Goal: Task Accomplishment & Management: Manage account settings

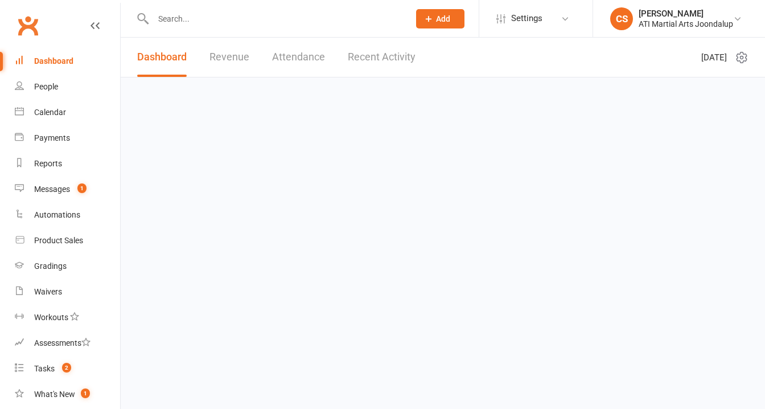
click at [69, 177] on link "Messages 1" at bounding box center [67, 190] width 105 height 26
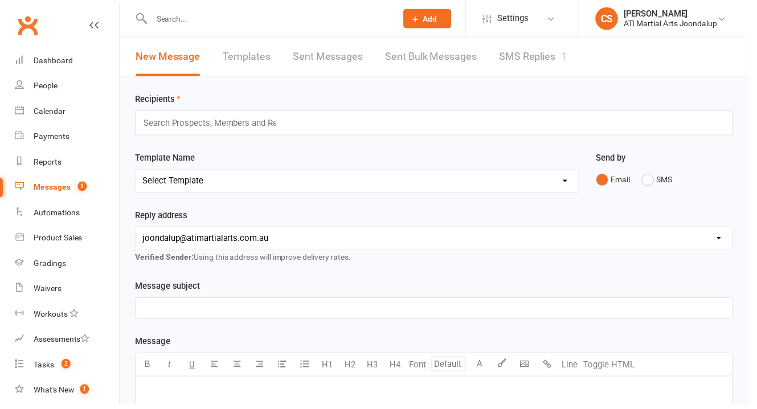
drag, startPoint x: 89, startPoint y: 28, endPoint x: 423, endPoint y: 41, distance: 333.9
click at [91, 27] on div "Clubworx" at bounding box center [60, 32] width 120 height 42
click at [504, 56] on link "SMS Replies 1" at bounding box center [538, 57] width 68 height 39
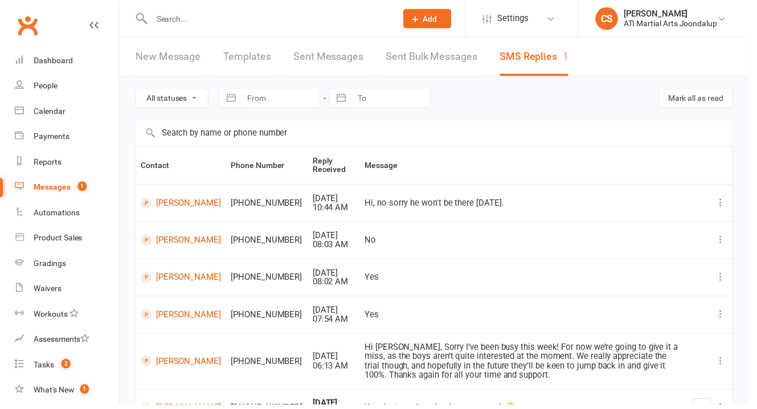
scroll to position [1, 0]
click at [54, 159] on div "Reports" at bounding box center [48, 163] width 28 height 9
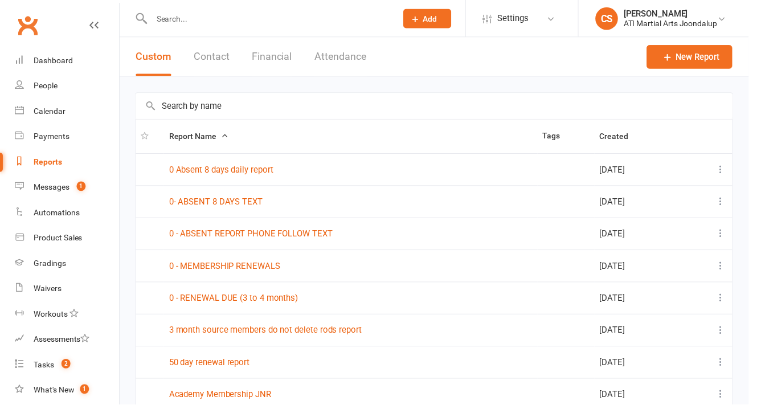
click at [91, 28] on link at bounding box center [95, 36] width 9 height 34
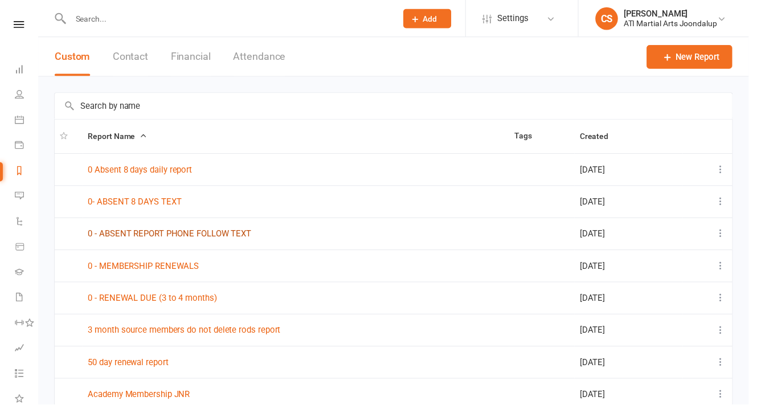
click at [142, 235] on link "0 - ABSENT REPORT PHONE FOLLOW TEXT" at bounding box center [171, 236] width 165 height 10
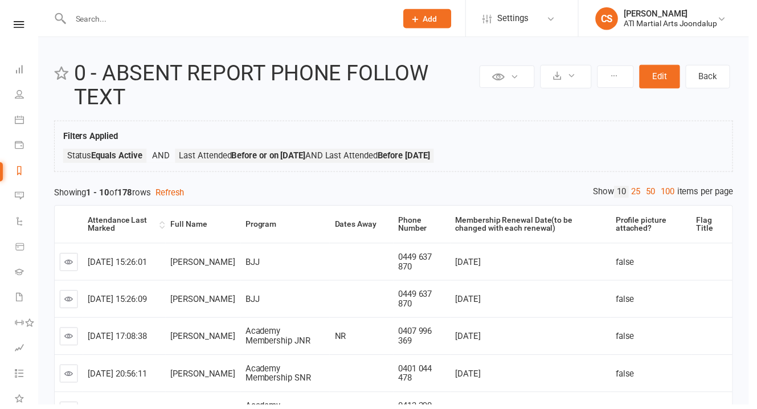
click at [110, 218] on div "Attendance Last Marked" at bounding box center [123, 227] width 69 height 18
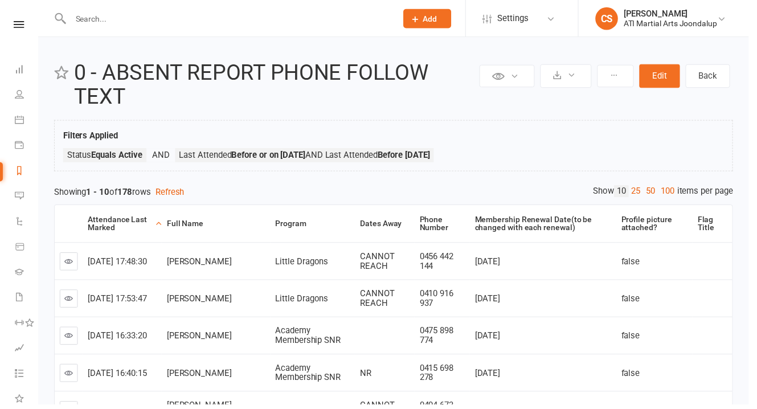
scroll to position [24, 0]
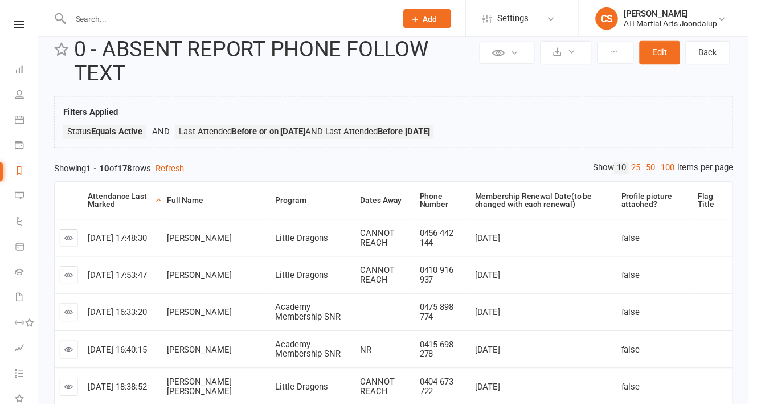
click at [71, 274] on icon at bounding box center [69, 278] width 9 height 9
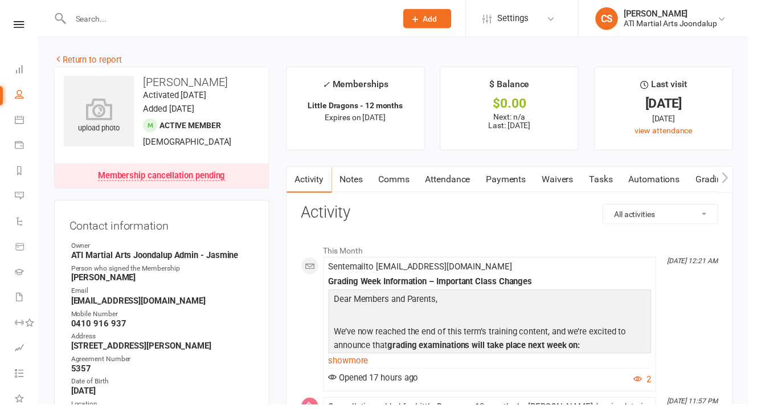
click at [343, 169] on link "Notes" at bounding box center [354, 182] width 39 height 26
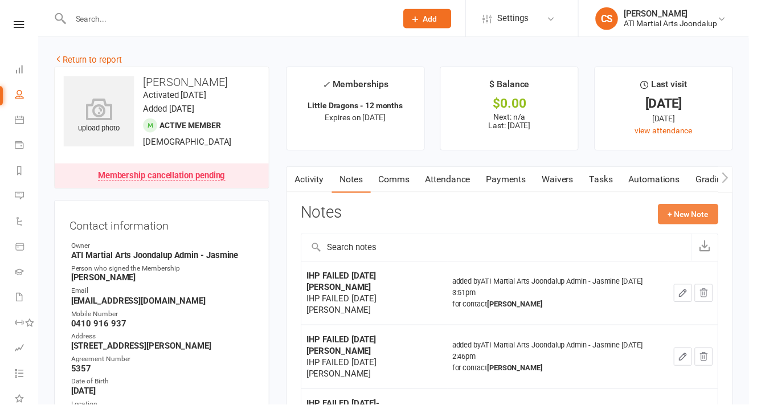
click at [694, 206] on button "+ New Note" at bounding box center [695, 216] width 61 height 20
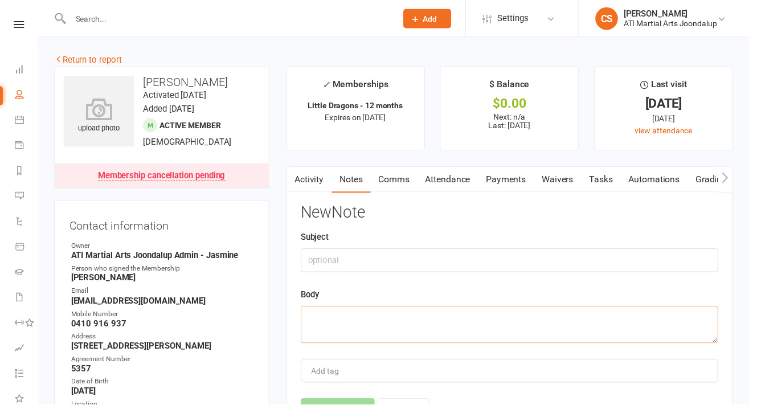
click at [477, 316] on textarea at bounding box center [515, 328] width 422 height 38
click at [361, 309] on textarea "7 DAYS (LM [DATE])" at bounding box center [515, 328] width 422 height 38
type textarea "7 DAYS (LM [DATE])"
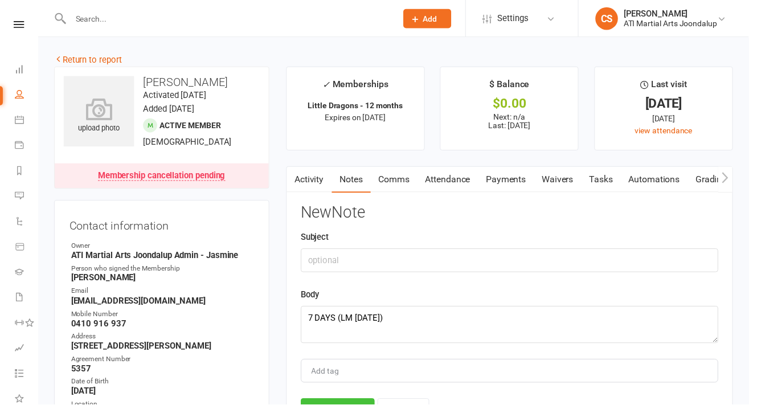
click at [359, 403] on button "Save Note" at bounding box center [341, 415] width 75 height 24
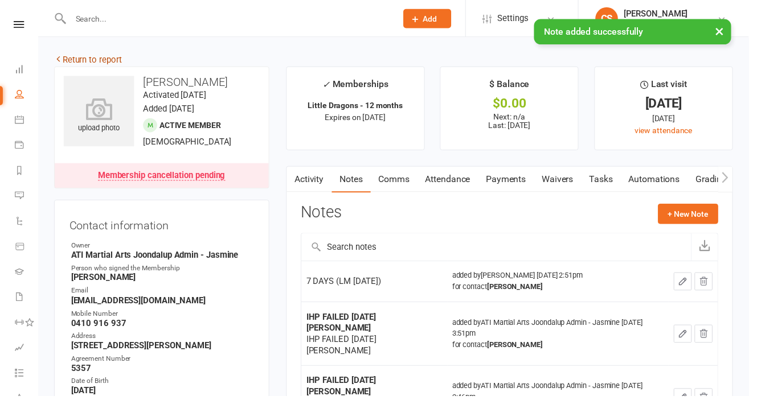
click at [98, 62] on link "Return to report" at bounding box center [89, 60] width 68 height 10
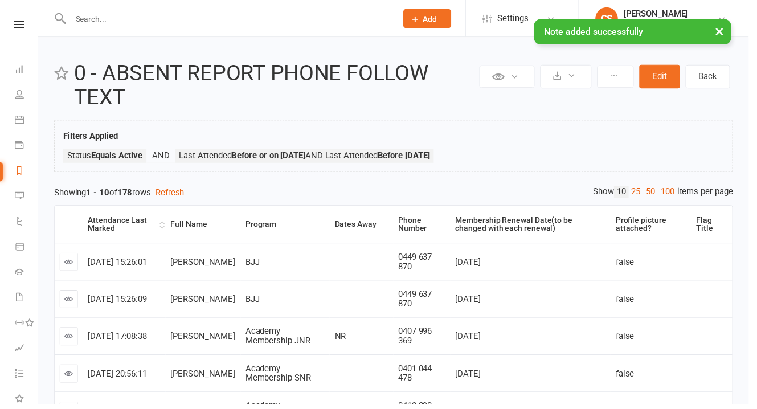
click at [124, 218] on div "Attendance Last Marked" at bounding box center [123, 227] width 69 height 18
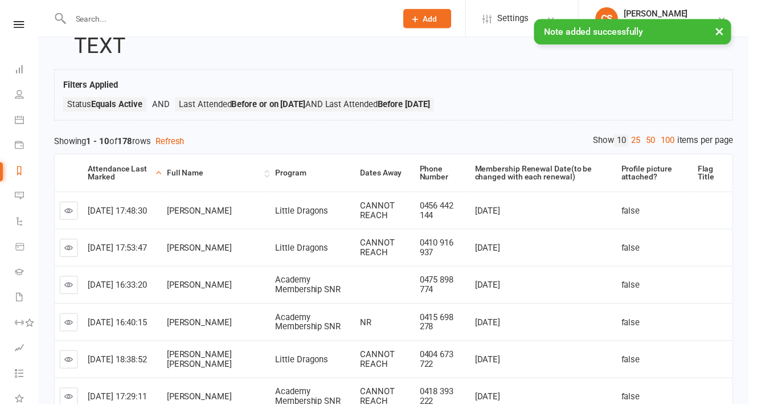
scroll to position [52, 0]
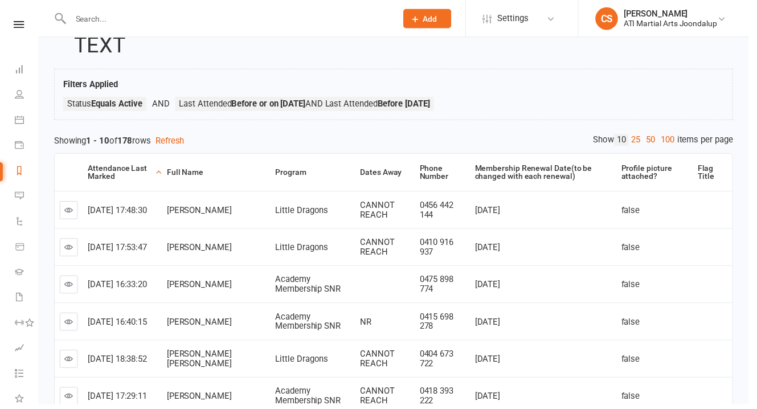
click at [71, 208] on icon at bounding box center [69, 212] width 9 height 9
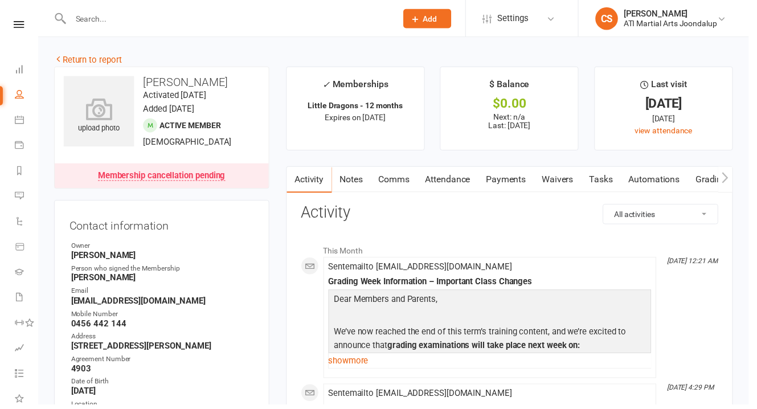
click at [359, 170] on link "Notes" at bounding box center [354, 182] width 39 height 26
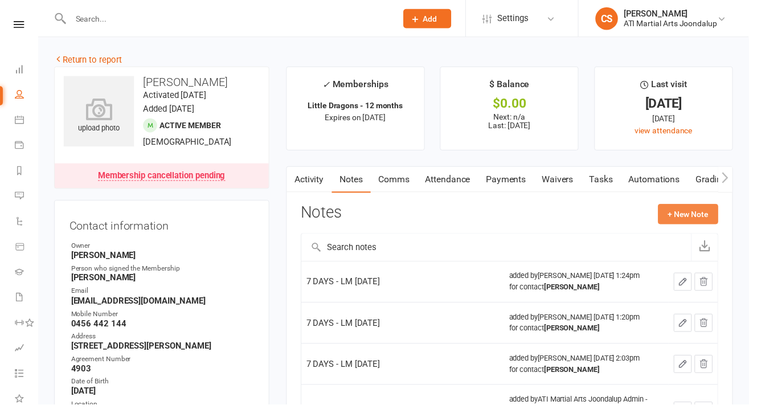
click at [700, 206] on button "+ New Note" at bounding box center [695, 216] width 61 height 20
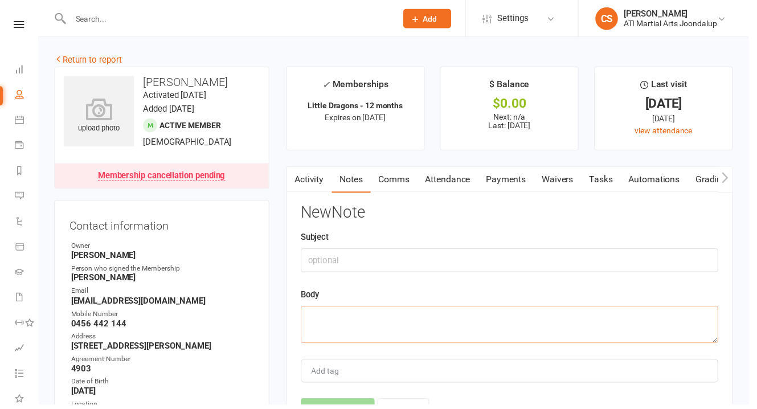
click at [405, 309] on textarea at bounding box center [515, 328] width 422 height 38
paste textarea "7 DAYS (LM [DATE])"
type textarea "7 DAYS (LM [DATE])"
click at [348, 403] on button "Save Note" at bounding box center [341, 415] width 75 height 24
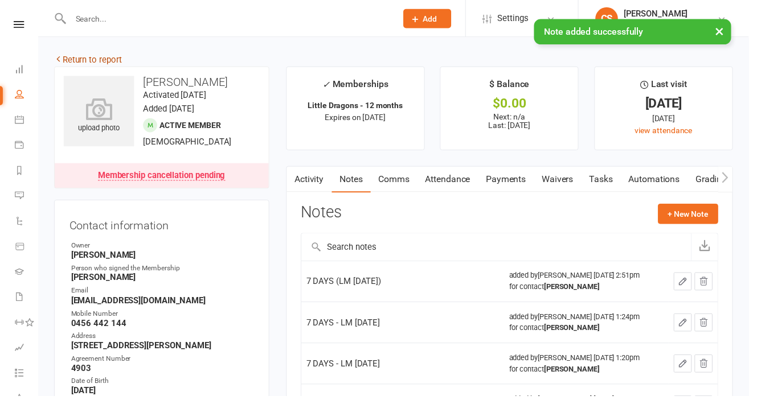
click at [100, 63] on link "Return to report" at bounding box center [89, 60] width 68 height 10
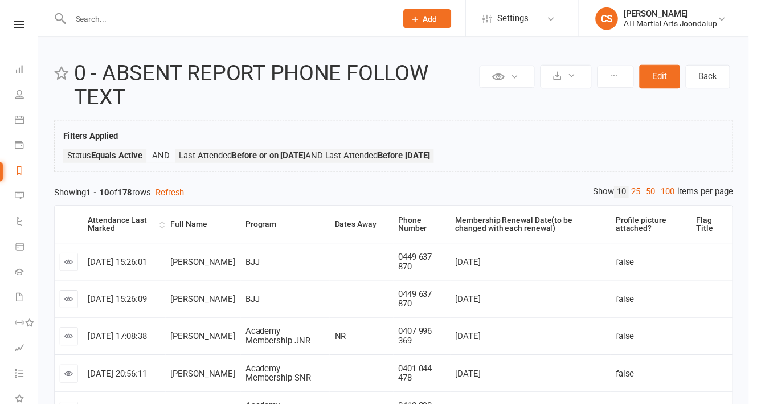
click at [117, 218] on div "Attendance Last Marked" at bounding box center [123, 227] width 69 height 18
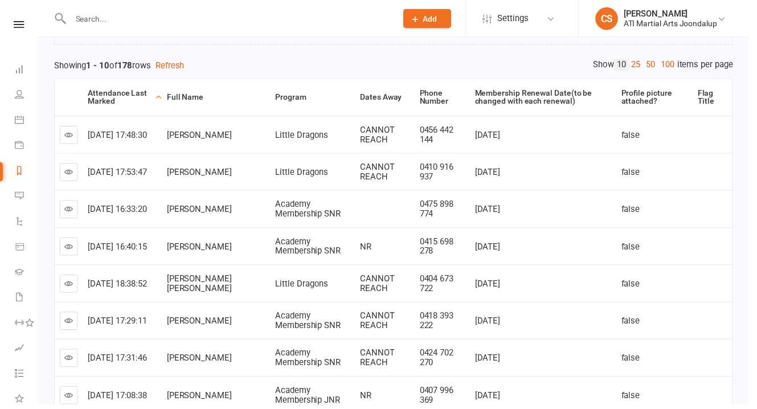
scroll to position [216, 0]
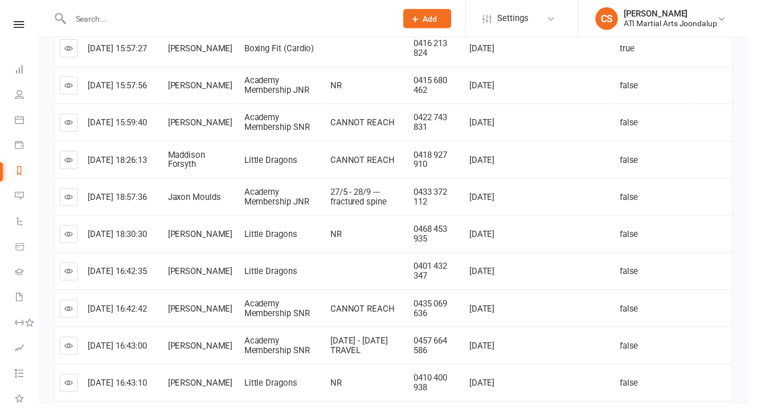
click at [71, 265] on link at bounding box center [69, 274] width 18 height 18
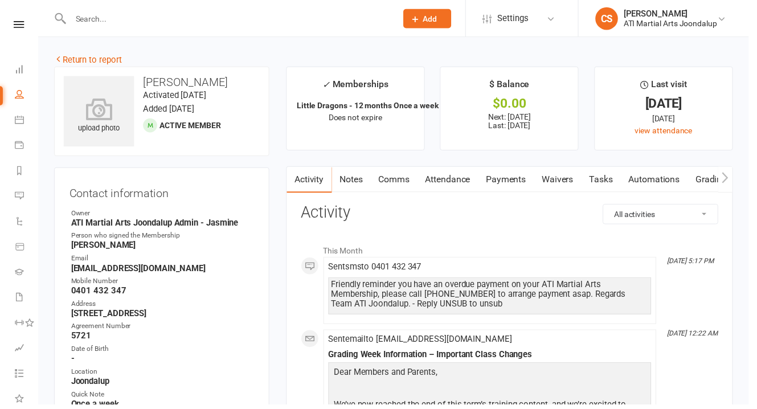
click at [350, 169] on link "Notes" at bounding box center [354, 182] width 39 height 26
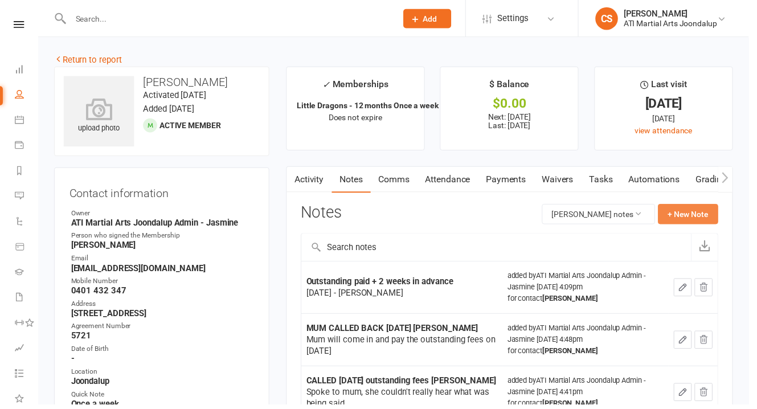
click at [684, 206] on button "+ New Note" at bounding box center [695, 216] width 61 height 20
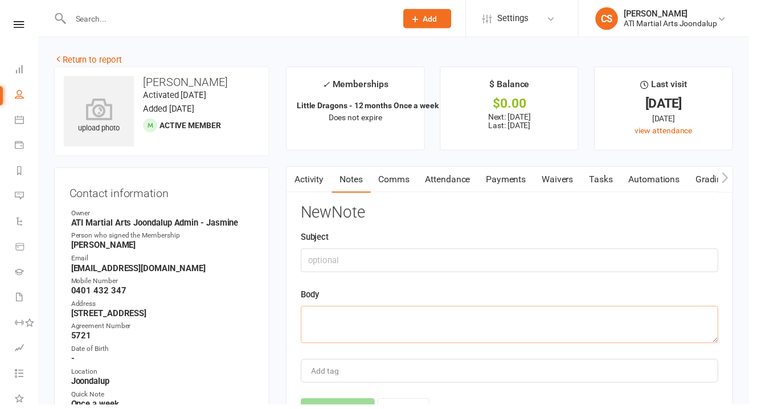
click at [433, 309] on textarea at bounding box center [515, 328] width 422 height 38
paste textarea "7 DAYS (LM [DATE])"
type textarea "7 DAYS (LM [DATE])"
click at [361, 403] on button "Save Note" at bounding box center [341, 415] width 75 height 24
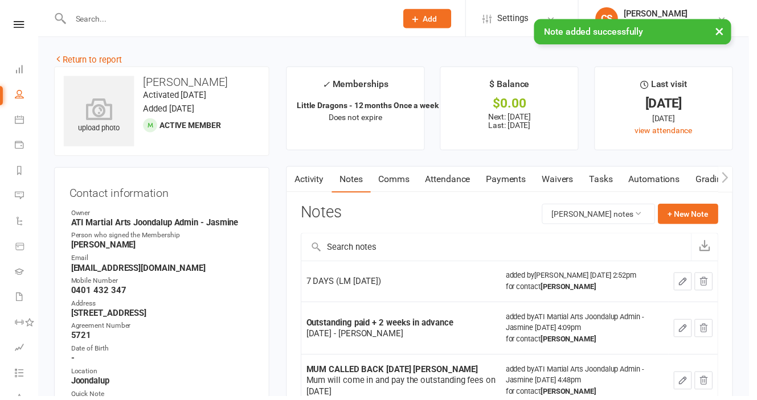
click at [89, 63] on link "Return to report" at bounding box center [89, 60] width 68 height 10
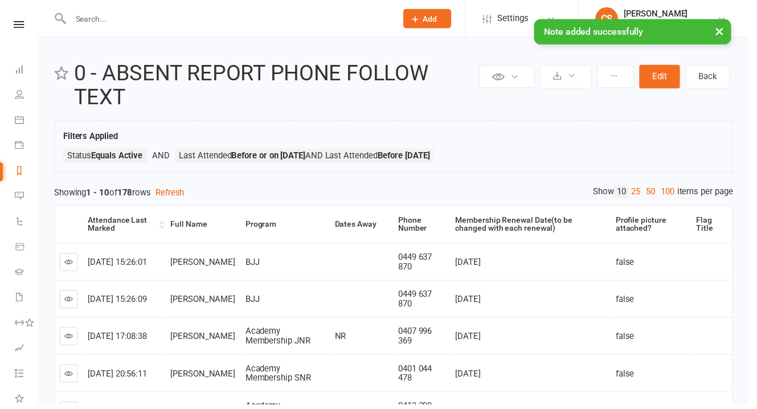
click at [117, 218] on div "Attendance Last Marked" at bounding box center [123, 227] width 69 height 18
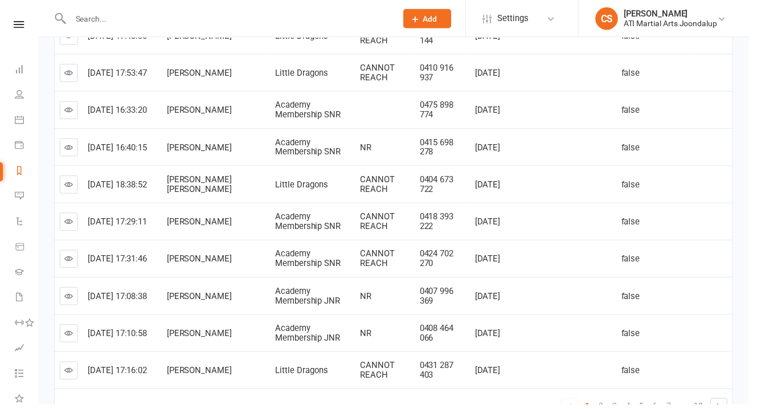
scroll to position [275, 0]
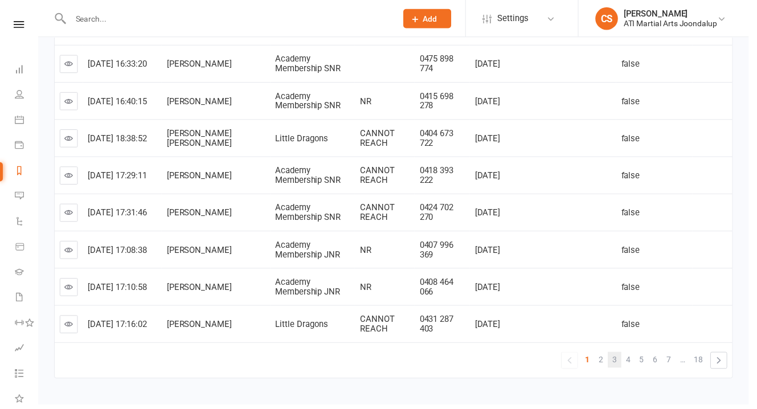
click at [623, 356] on link "3" at bounding box center [621, 364] width 14 height 16
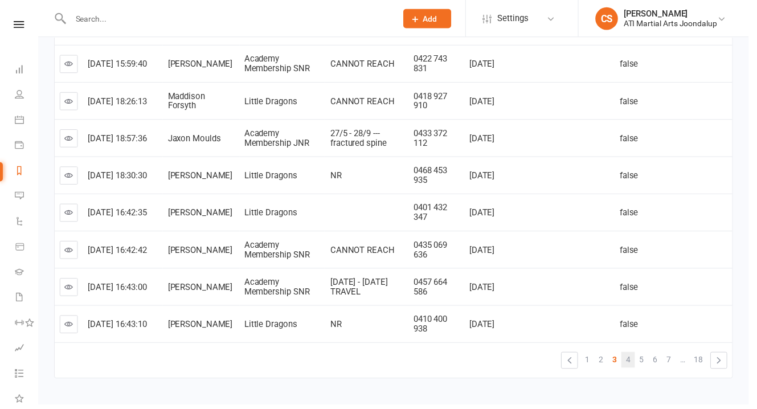
click at [642, 356] on link "4" at bounding box center [635, 364] width 14 height 16
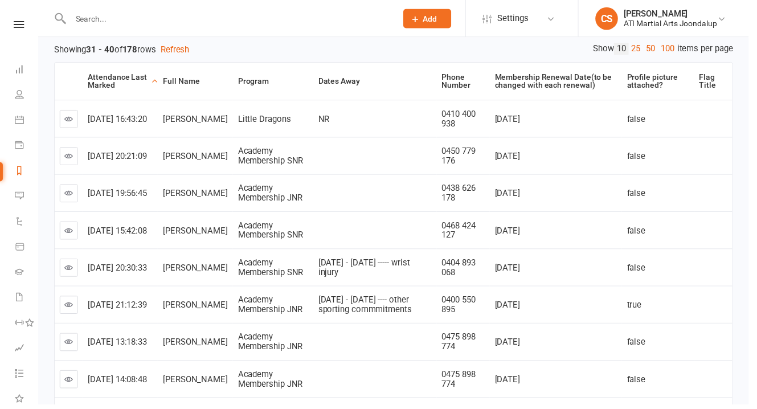
scroll to position [114, 0]
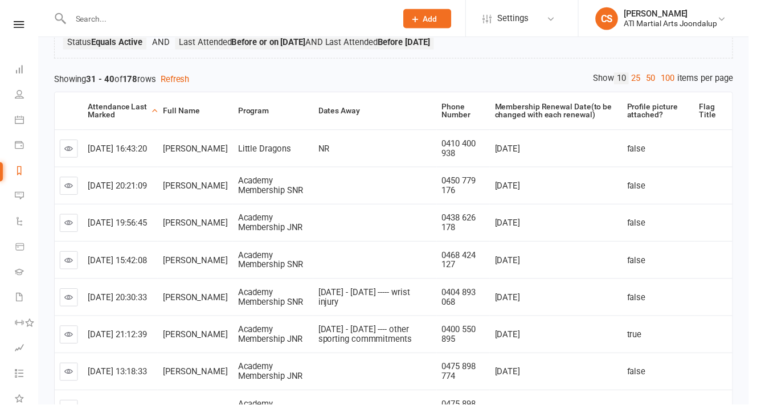
click at [72, 183] on icon at bounding box center [69, 187] width 9 height 9
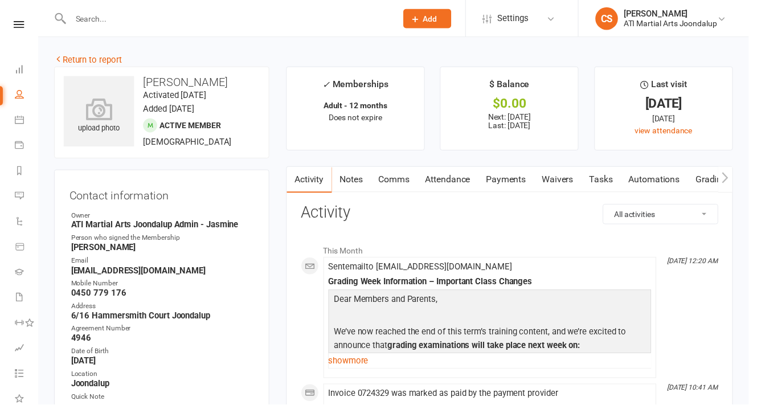
click at [356, 174] on link "Notes" at bounding box center [354, 182] width 39 height 26
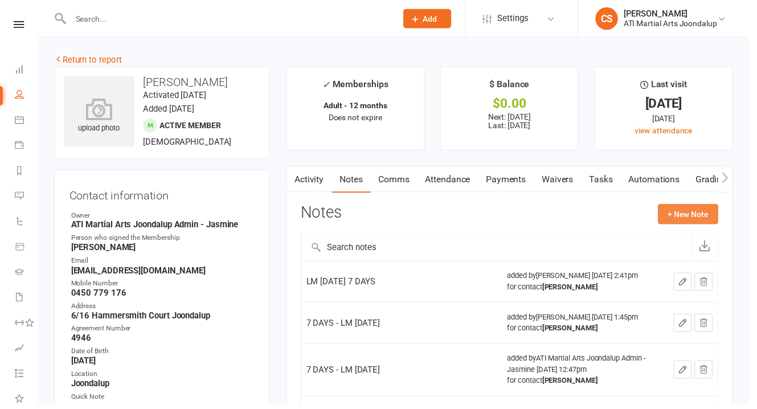
click at [698, 206] on button "+ New Note" at bounding box center [695, 216] width 61 height 20
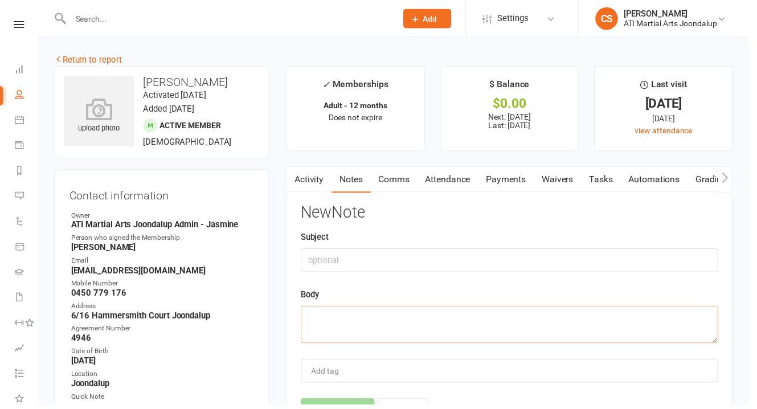
click at [386, 309] on textarea at bounding box center [515, 328] width 422 height 38
paste textarea "7 DAYS (LM [DATE])"
type textarea "7 DAYS (LM [DATE])"
click at [342, 403] on button "Save Note" at bounding box center [341, 415] width 75 height 24
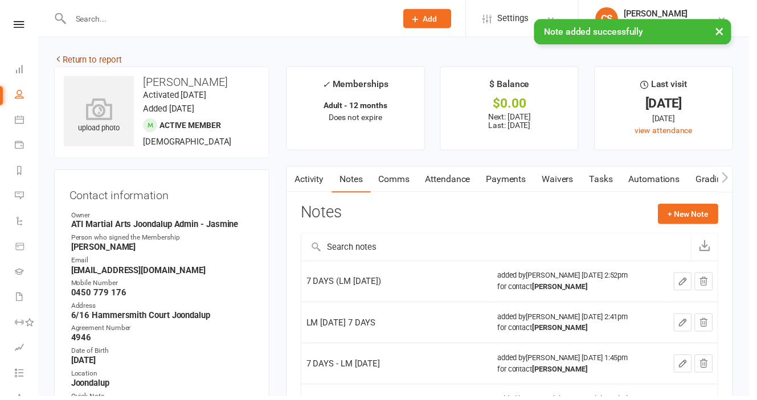
click at [97, 61] on link "Return to report" at bounding box center [89, 60] width 68 height 10
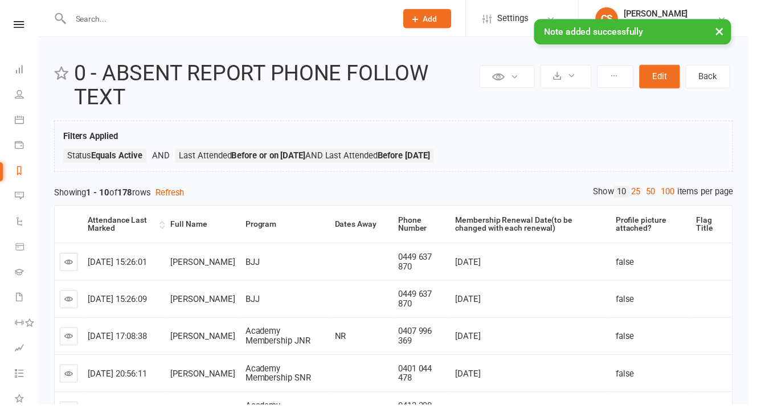
click at [136, 208] on th "Attendance Last Marked" at bounding box center [126, 227] width 84 height 38
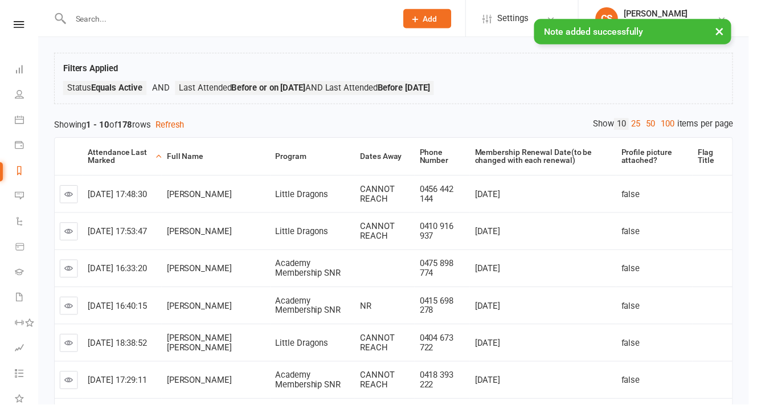
scroll to position [275, 0]
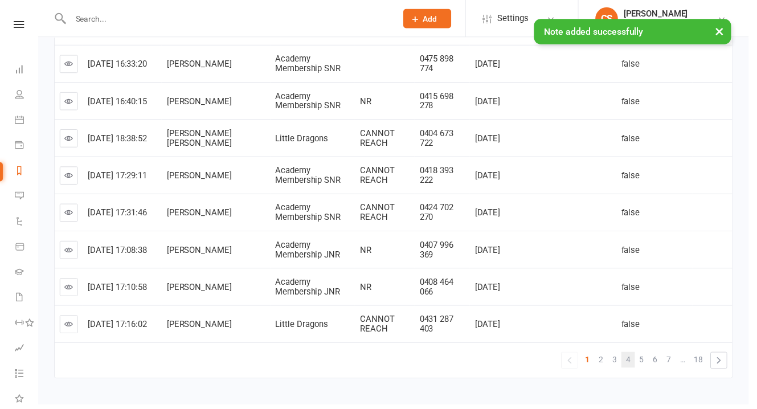
click at [635, 356] on link "4" at bounding box center [635, 364] width 14 height 16
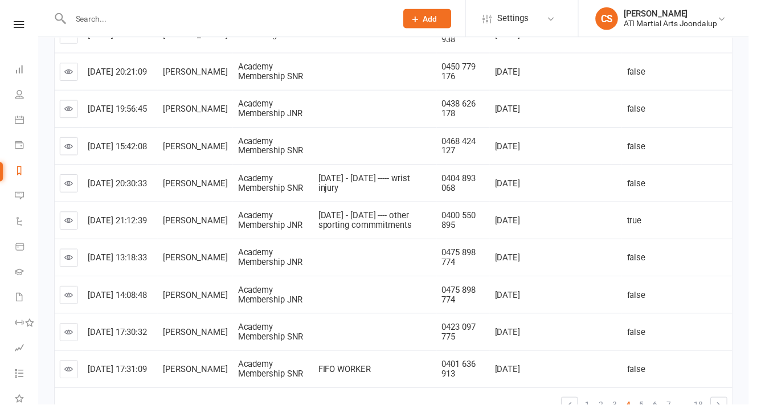
scroll to position [259, 0]
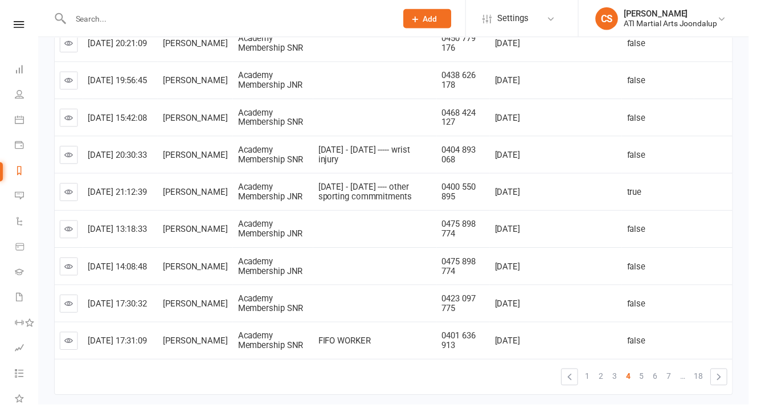
click at [72, 302] on icon at bounding box center [69, 306] width 9 height 9
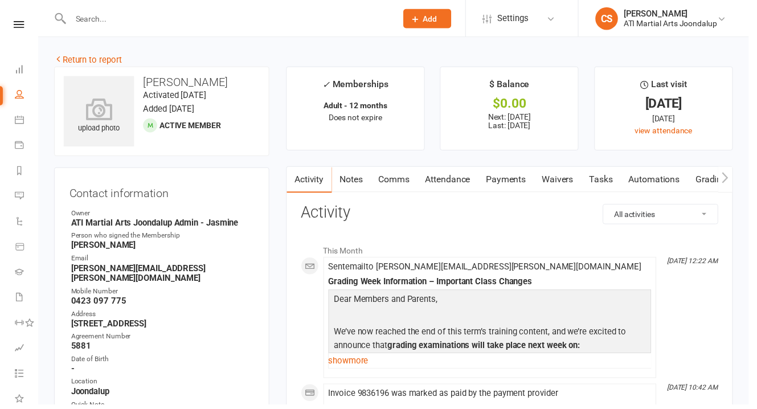
click at [354, 170] on link "Notes" at bounding box center [354, 182] width 39 height 26
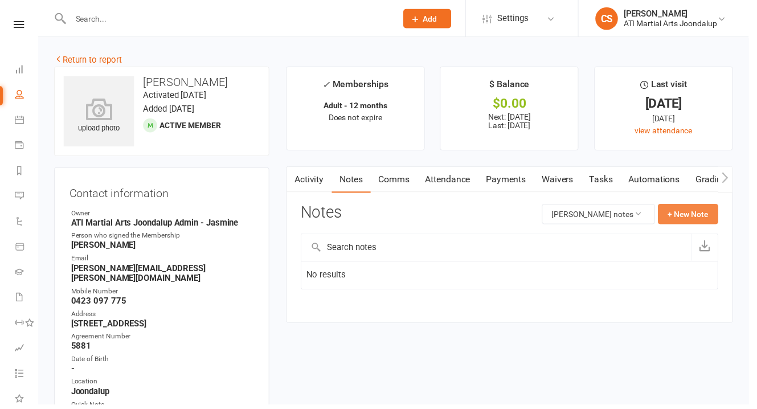
click at [709, 206] on button "+ New Note" at bounding box center [695, 216] width 61 height 20
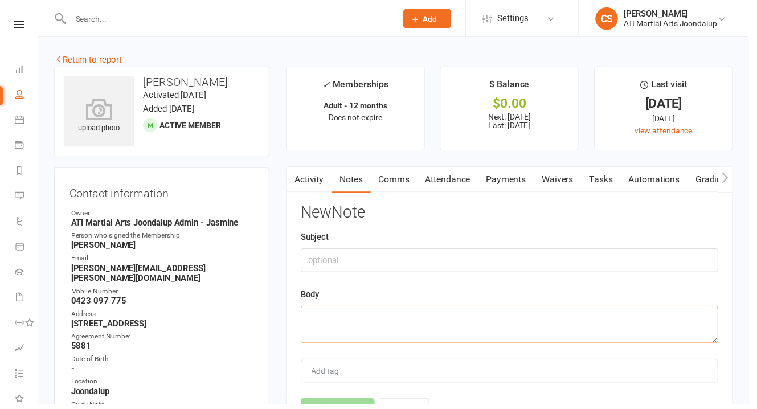
drag, startPoint x: 428, startPoint y: 313, endPoint x: 432, endPoint y: 306, distance: 7.9
click at [429, 309] on textarea at bounding box center [515, 328] width 422 height 38
type textarea "BUSY WORKING"
click at [395, 251] on input "text" at bounding box center [515, 263] width 422 height 24
type input "7 DAYS"
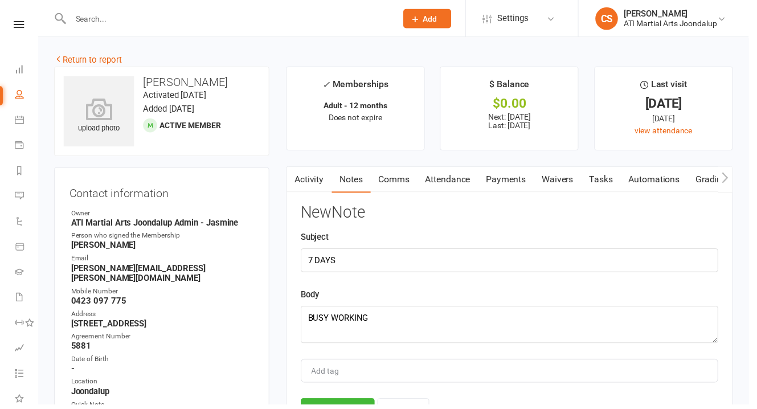
click at [350, 403] on button "Save Note" at bounding box center [341, 415] width 75 height 24
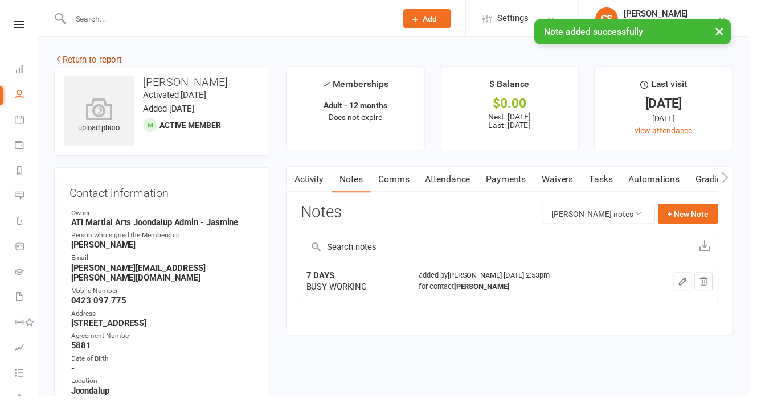
click at [101, 61] on link "Return to report" at bounding box center [89, 60] width 68 height 10
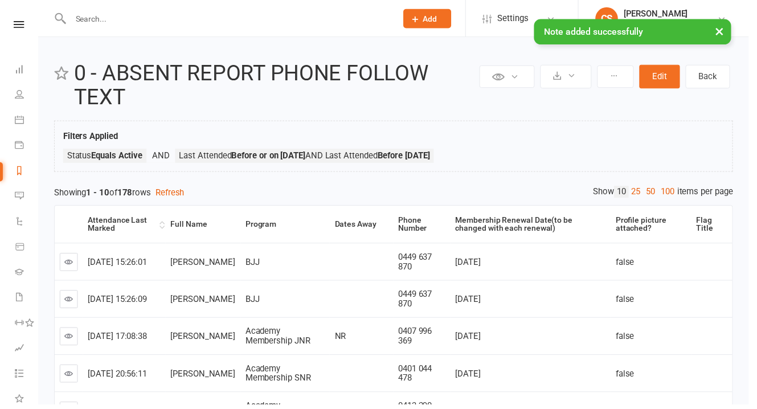
click at [124, 218] on div "Attendance Last Marked" at bounding box center [123, 227] width 69 height 18
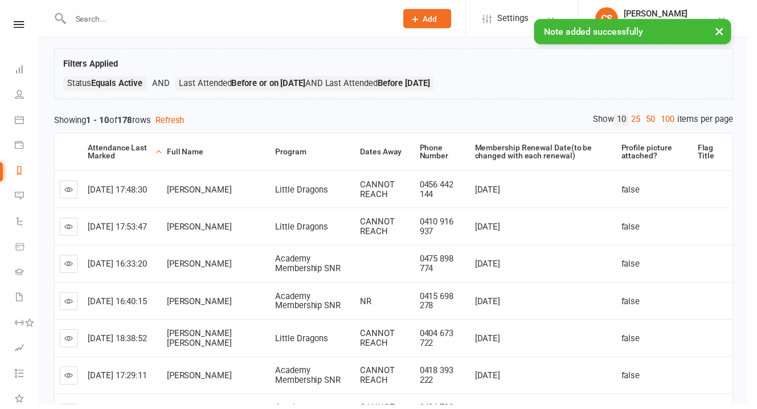
scroll to position [275, 0]
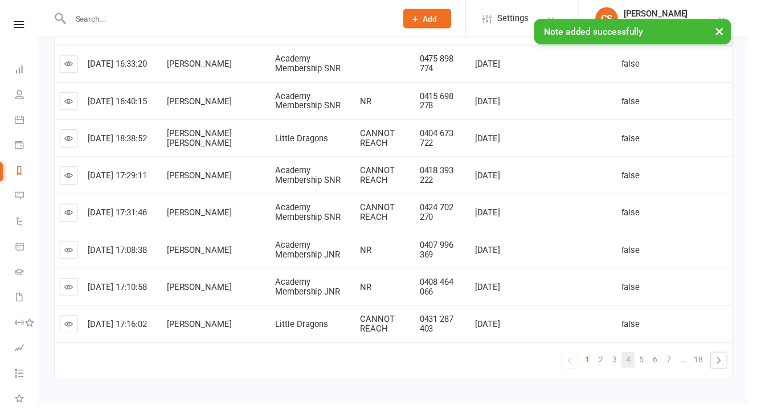
click at [637, 356] on span "4" at bounding box center [635, 364] width 5 height 16
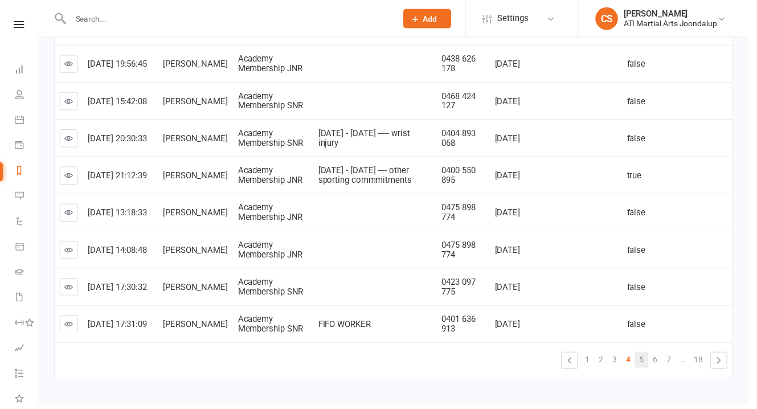
click at [651, 356] on span "5" at bounding box center [648, 364] width 5 height 16
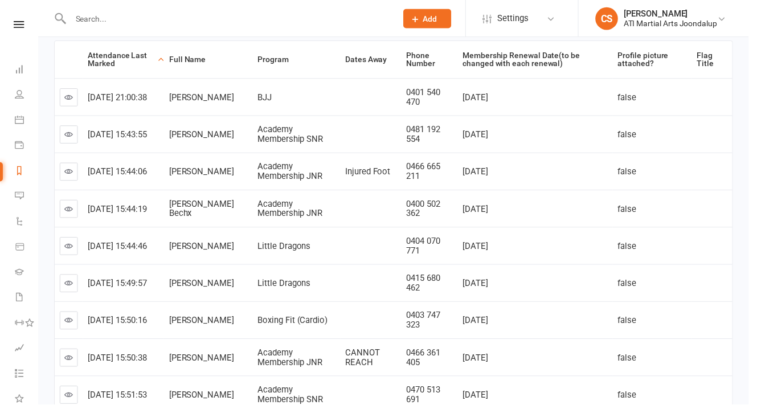
scroll to position [139, 0]
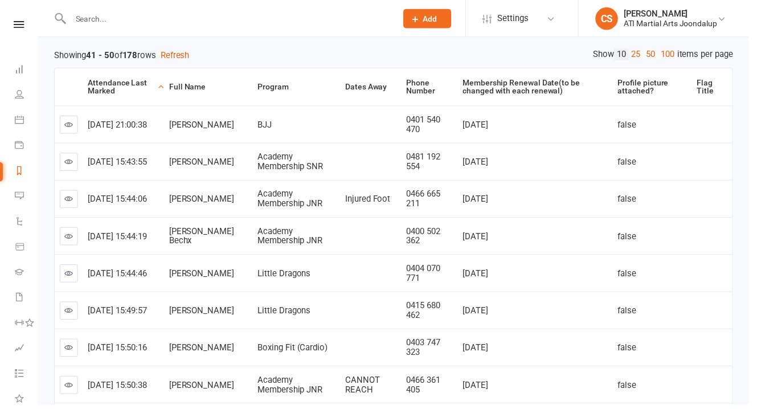
click at [70, 121] on icon at bounding box center [69, 125] width 9 height 9
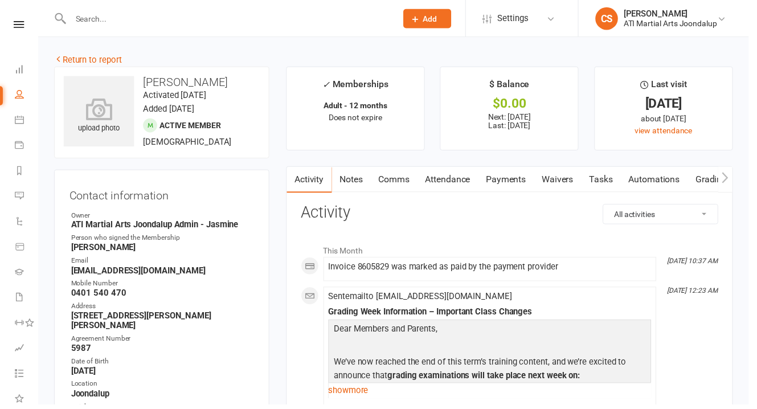
click at [358, 170] on link "Notes" at bounding box center [354, 182] width 39 height 26
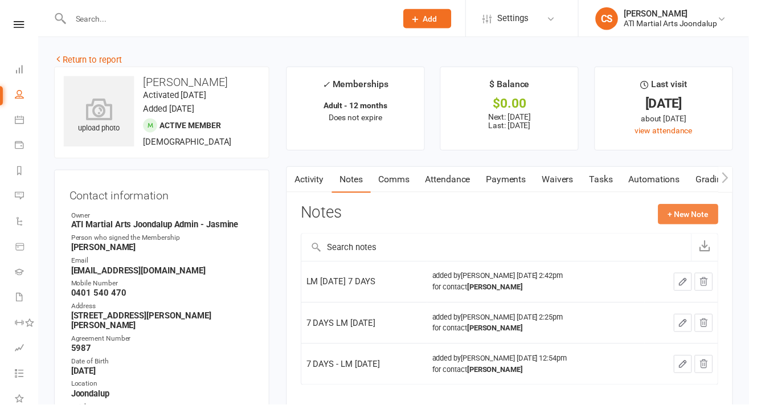
click at [695, 206] on button "+ New Note" at bounding box center [695, 216] width 61 height 20
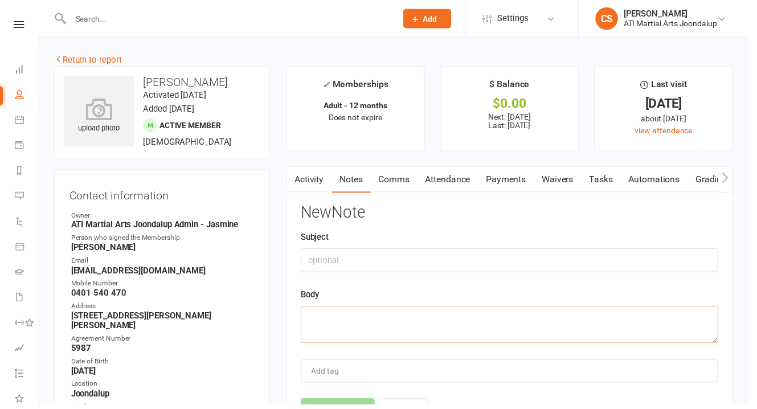
drag, startPoint x: 385, startPoint y: 315, endPoint x: 381, endPoint y: 305, distance: 11.0
click at [385, 313] on textarea at bounding box center [515, 328] width 422 height 38
click at [381, 309] on textarea at bounding box center [515, 328] width 422 height 38
paste textarea "7 DAYS (LM [DATE])"
type textarea "7 DAYS (LM [DATE])"
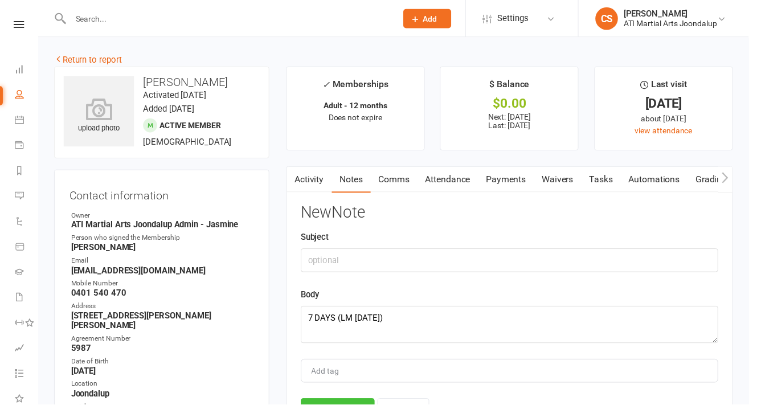
click at [339, 403] on button "Save Note" at bounding box center [341, 415] width 75 height 24
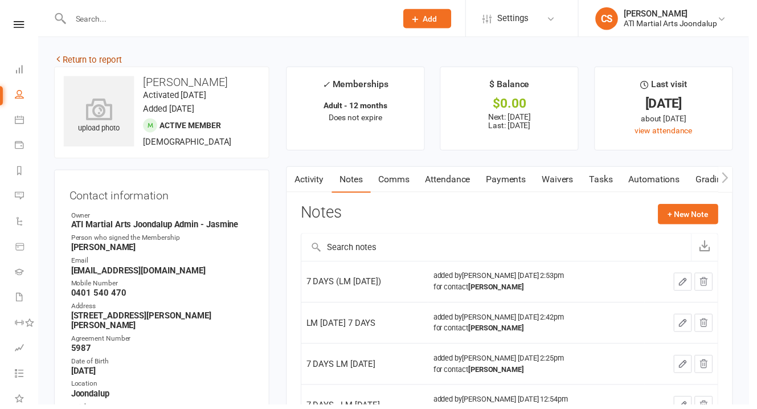
click at [112, 61] on link "Return to report" at bounding box center [89, 60] width 68 height 10
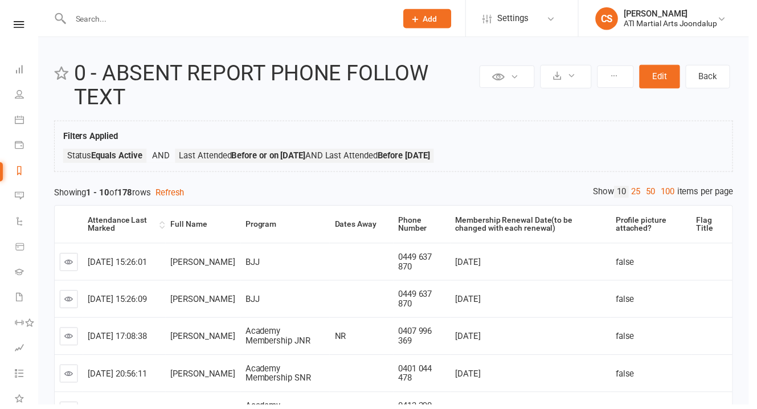
click at [116, 208] on th "Attendance Last Marked" at bounding box center [126, 227] width 84 height 38
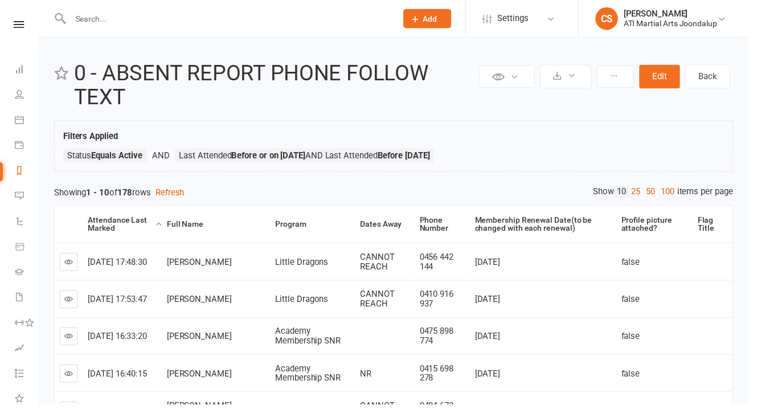
scroll to position [275, 0]
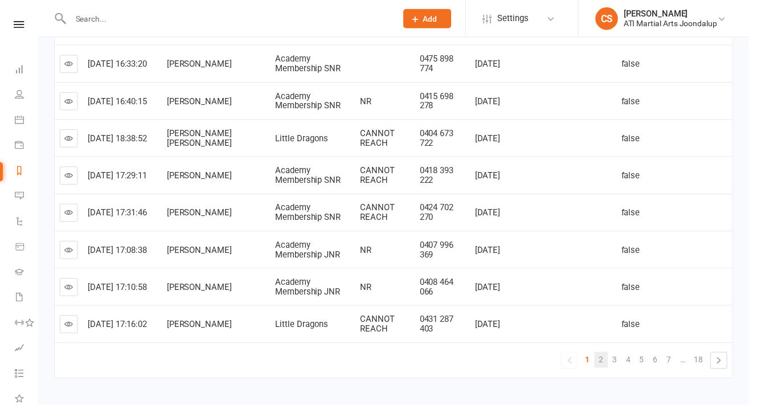
click at [614, 356] on link "2" at bounding box center [608, 364] width 14 height 16
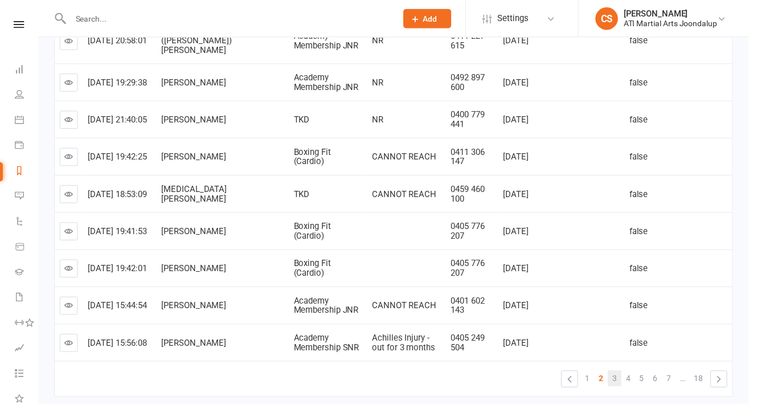
click at [623, 375] on span "3" at bounding box center [621, 383] width 5 height 16
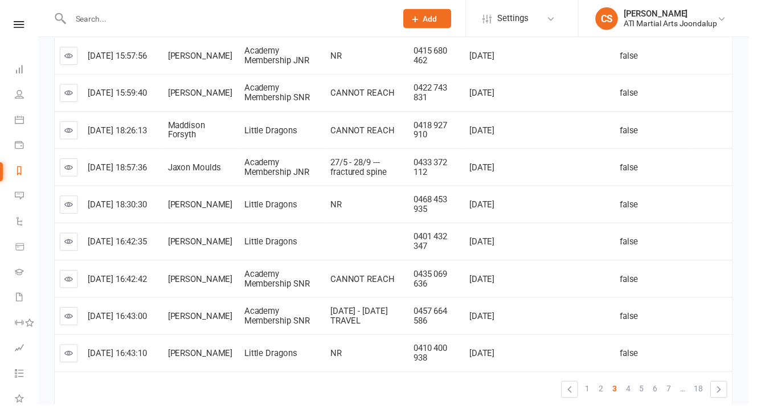
scroll to position [247, 0]
click at [637, 384] on span "4" at bounding box center [635, 392] width 5 height 16
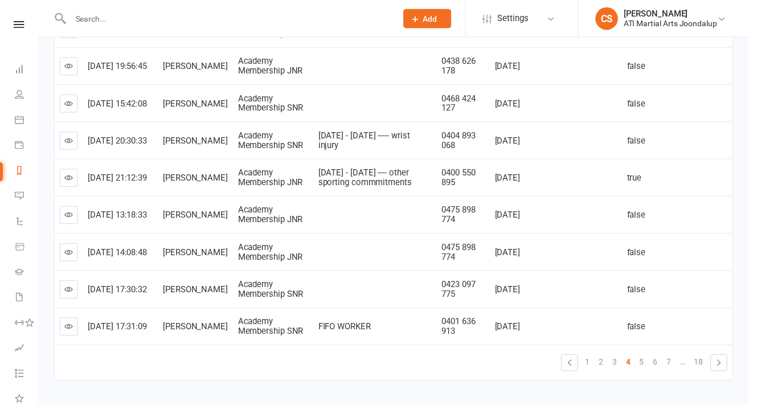
scroll to position [275, 0]
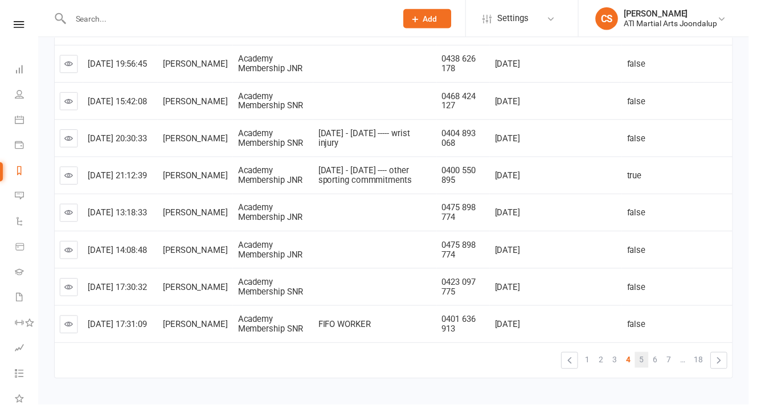
click at [651, 356] on span "5" at bounding box center [648, 364] width 5 height 16
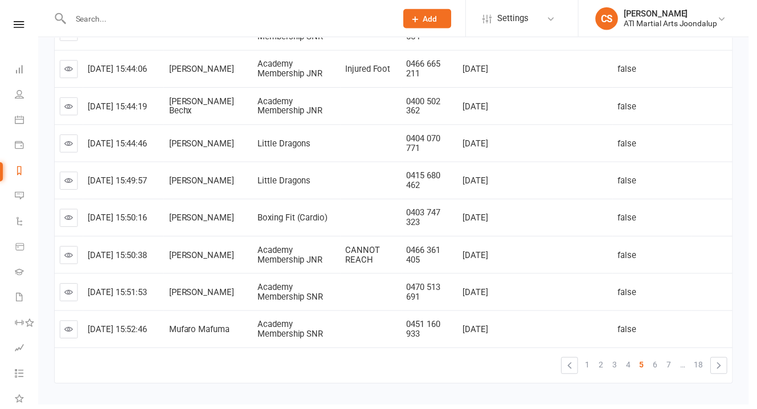
scroll to position [272, 0]
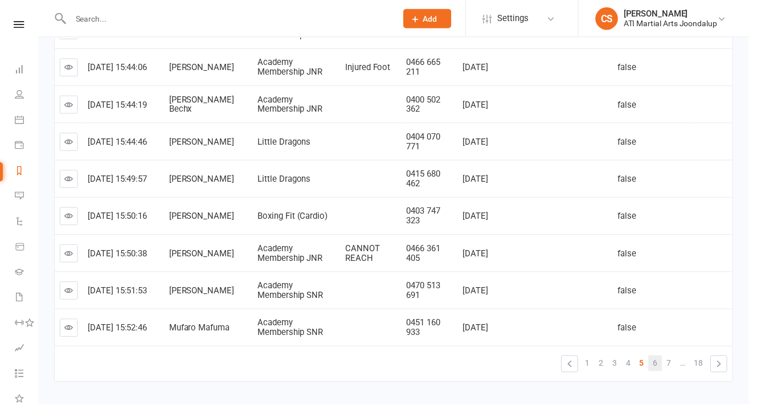
click at [668, 359] on link "6" at bounding box center [662, 367] width 14 height 16
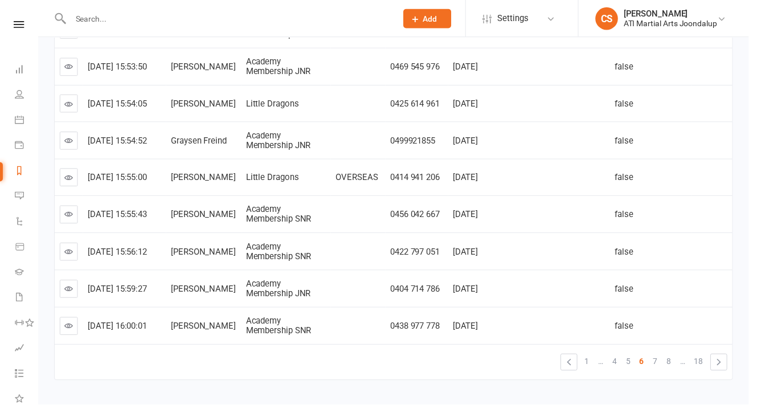
scroll to position [275, 0]
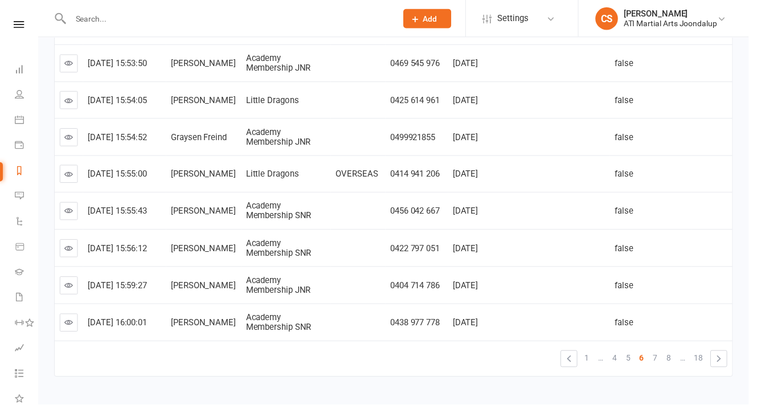
click at [664, 354] on span "7" at bounding box center [662, 362] width 5 height 16
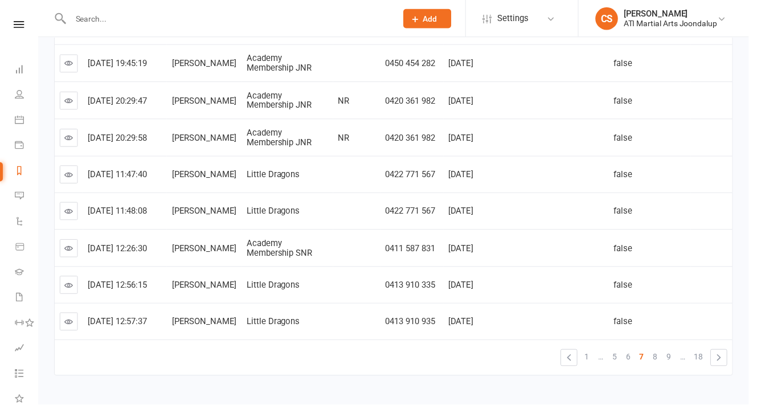
click at [664, 353] on span "8" at bounding box center [662, 361] width 5 height 16
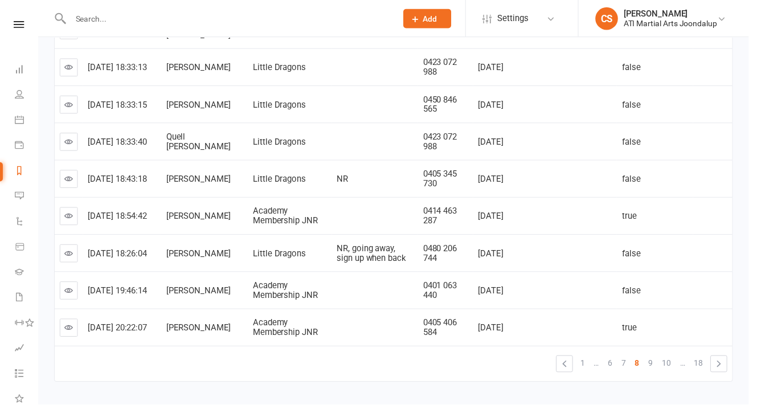
scroll to position [273, 0]
click at [664, 358] on link "9" at bounding box center [658, 366] width 14 height 16
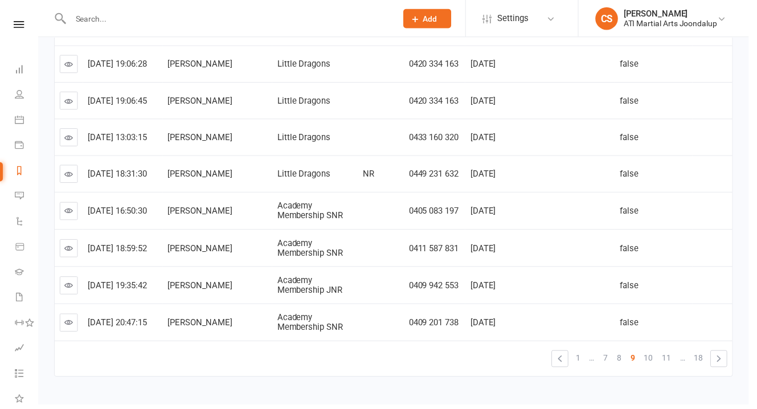
scroll to position [275, 0]
click at [660, 353] on span "10" at bounding box center [655, 361] width 9 height 16
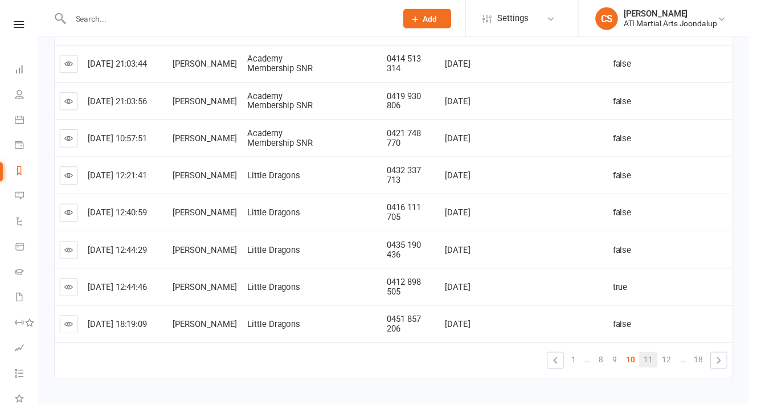
click at [659, 356] on span "11" at bounding box center [655, 364] width 9 height 16
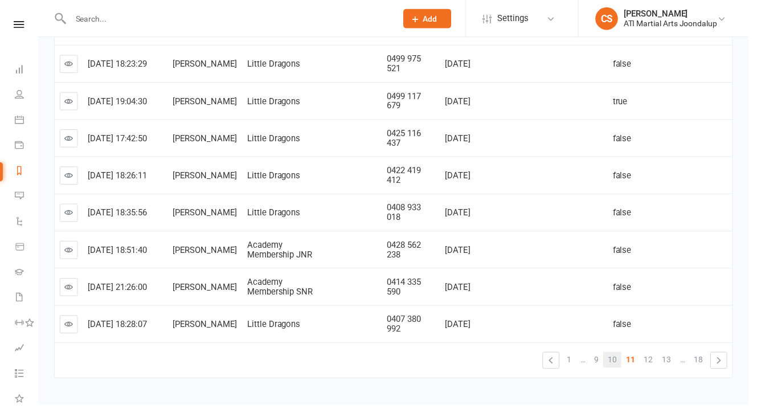
click at [623, 356] on span "10" at bounding box center [618, 364] width 9 height 16
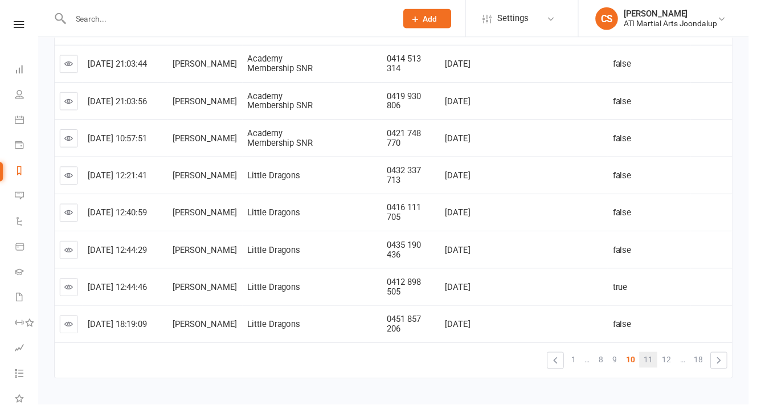
click at [658, 356] on span "11" at bounding box center [655, 364] width 9 height 16
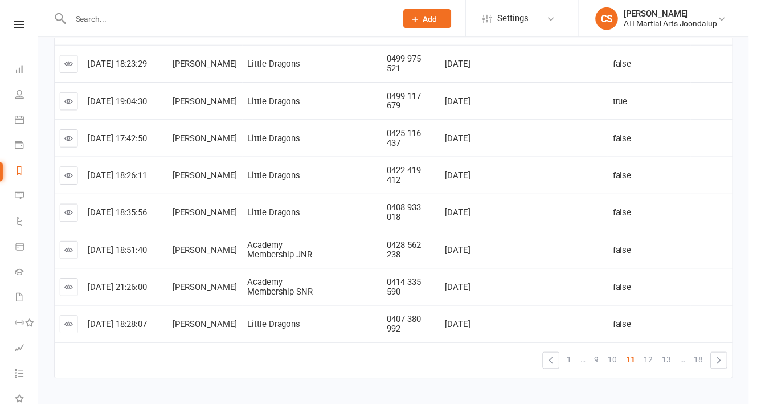
scroll to position [241, 0]
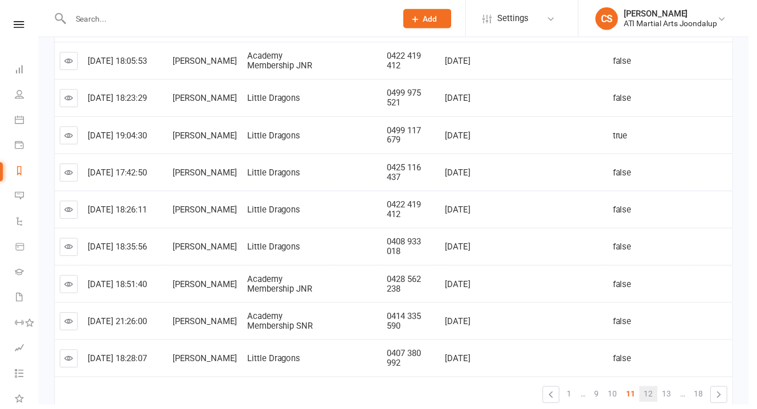
click at [655, 390] on span "12" at bounding box center [655, 398] width 9 height 16
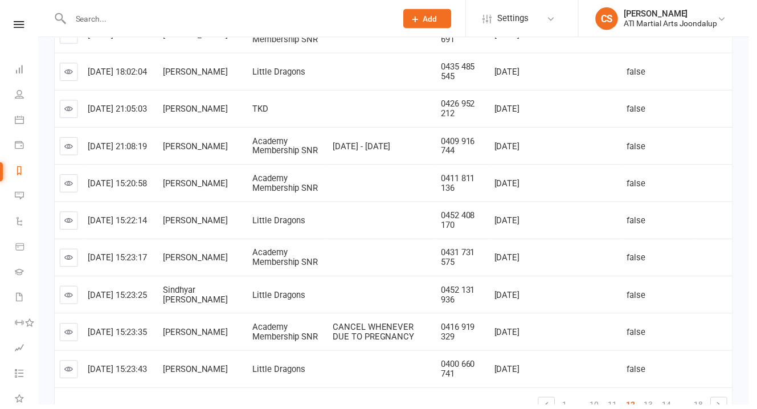
scroll to position [233, 0]
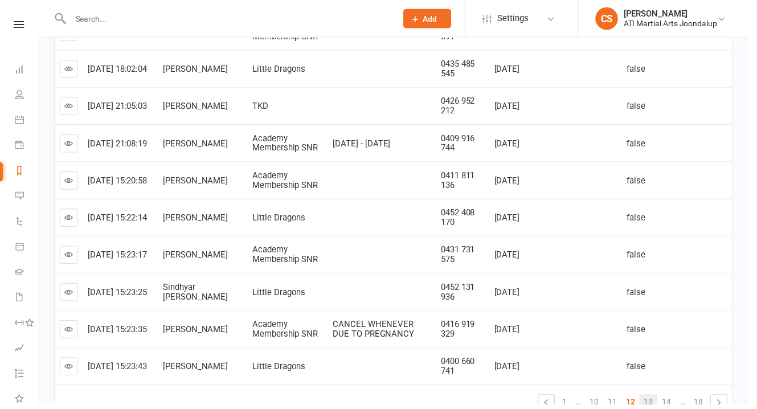
click at [659, 398] on span "13" at bounding box center [655, 406] width 9 height 16
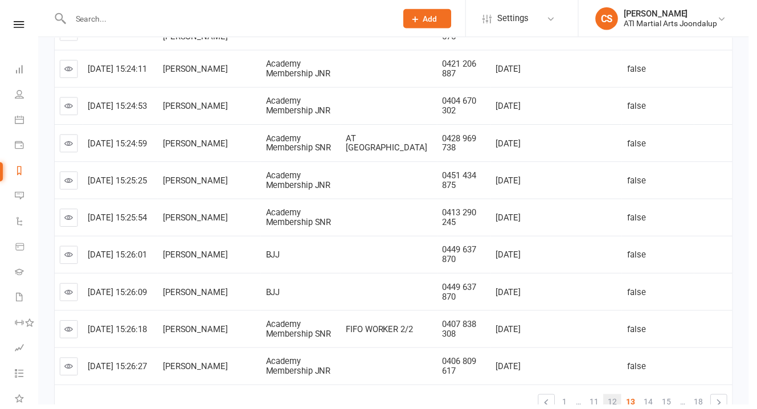
click at [628, 398] on link "12" at bounding box center [619, 406] width 18 height 16
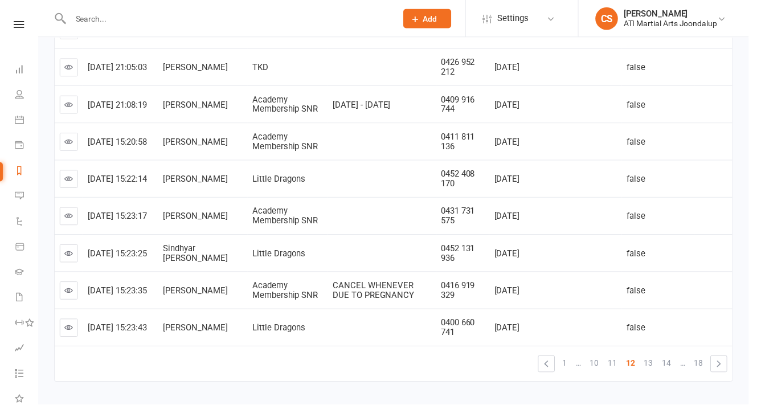
scroll to position [275, 0]
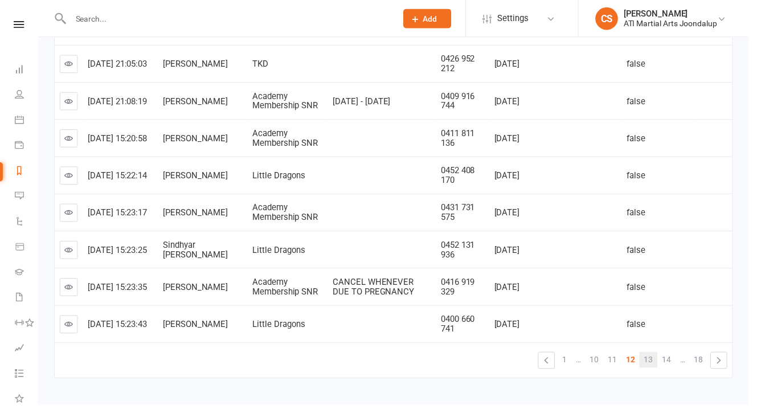
click at [664, 356] on link "13" at bounding box center [655, 364] width 18 height 16
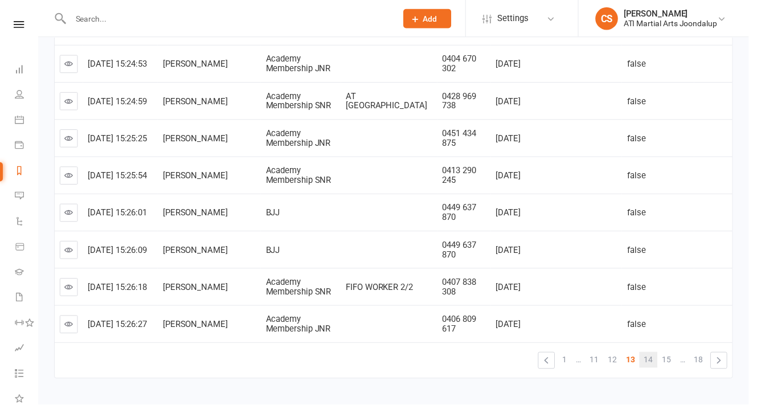
click at [659, 356] on span "14" at bounding box center [655, 364] width 9 height 16
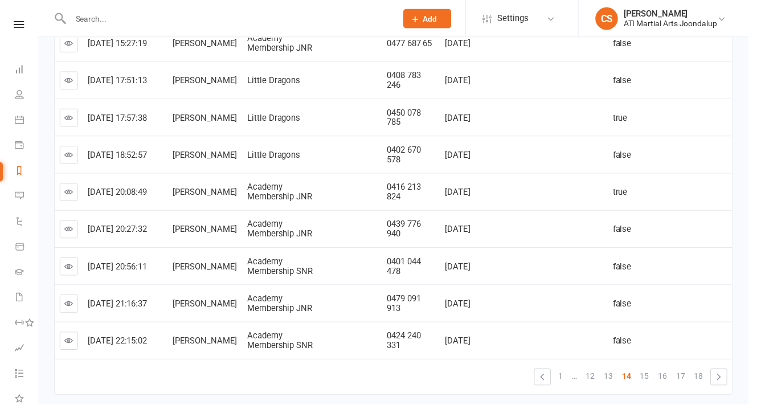
scroll to position [260, 0]
click at [655, 371] on span "15" at bounding box center [651, 379] width 9 height 16
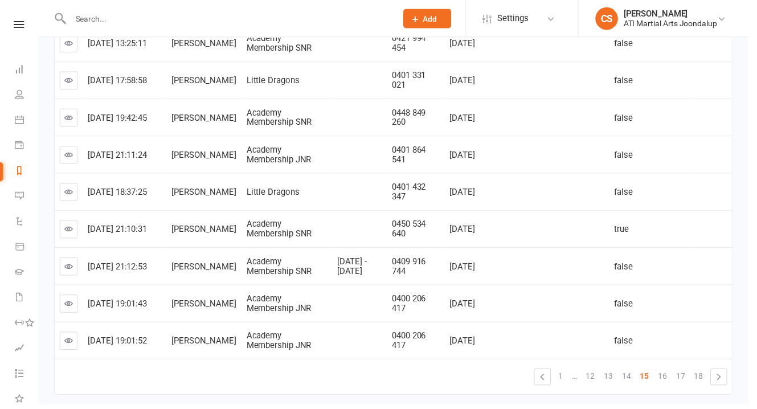
scroll to position [264, 0]
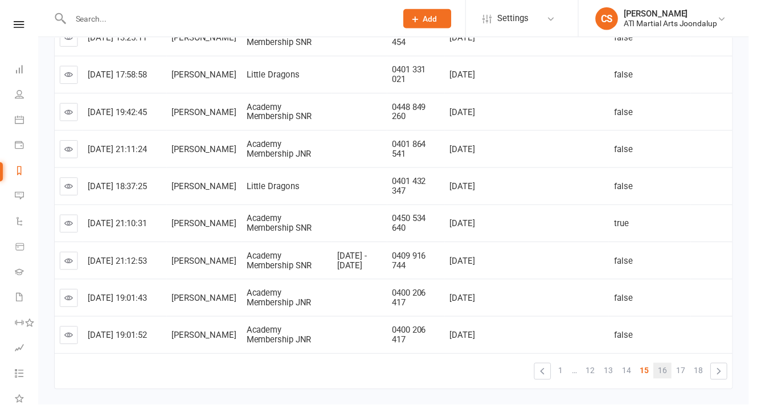
click at [679, 367] on link "16" at bounding box center [670, 375] width 18 height 16
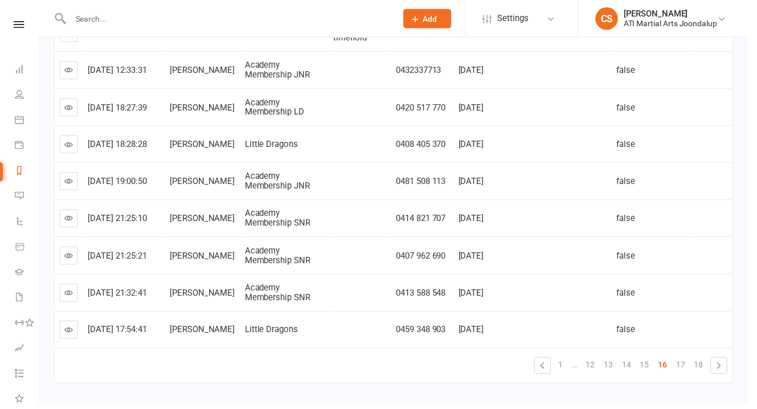
scroll to position [269, 0]
click at [688, 360] on span "17" at bounding box center [687, 368] width 9 height 16
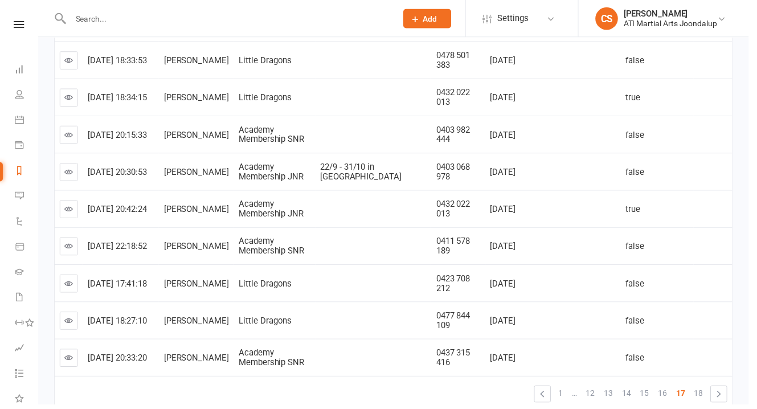
scroll to position [243, 0]
click at [707, 388] on span "18" at bounding box center [706, 396] width 9 height 16
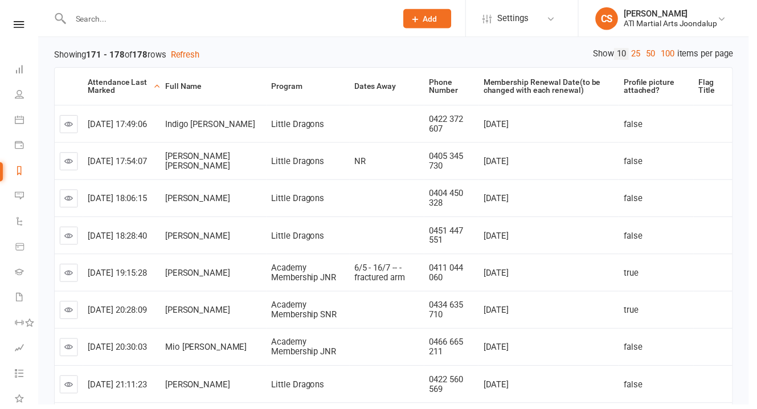
scroll to position [128, 0]
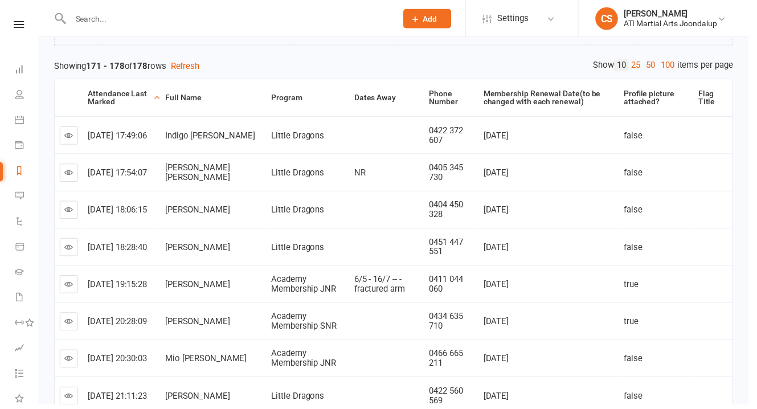
click at [136, 13] on input "text" at bounding box center [230, 19] width 325 height 16
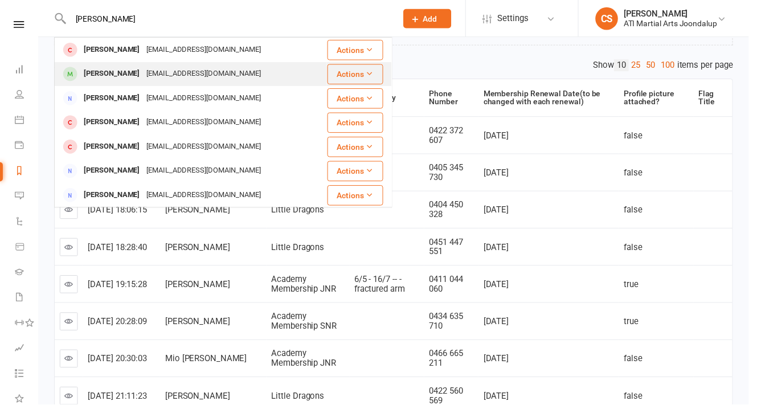
type input "[PERSON_NAME]"
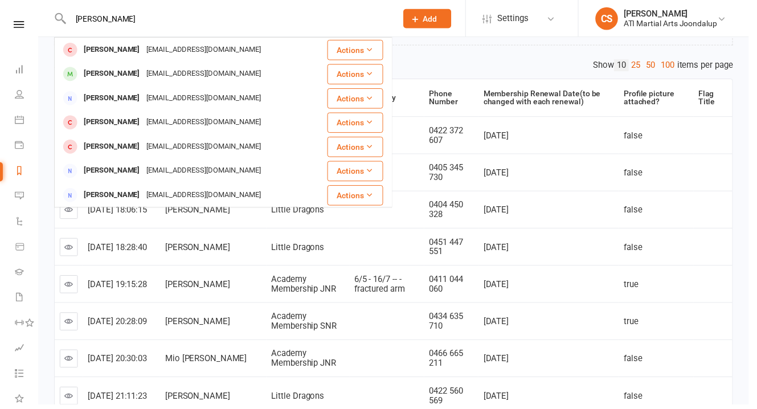
drag, startPoint x: 126, startPoint y: 76, endPoint x: 131, endPoint y: 69, distance: 8.7
click at [145, 71] on div "[EMAIL_ADDRESS][DOMAIN_NAME]" at bounding box center [206, 75] width 122 height 17
